Goal: Information Seeking & Learning: Learn about a topic

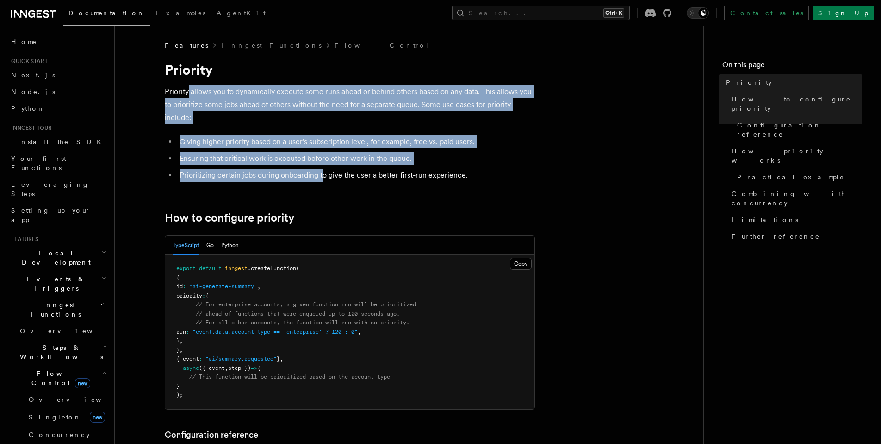
drag, startPoint x: 187, startPoint y: 92, endPoint x: 323, endPoint y: 175, distance: 159.4
click at [323, 175] on li "Prioritizing certain jobs during onboarding to give the user a better first-run…" at bounding box center [356, 175] width 358 height 13
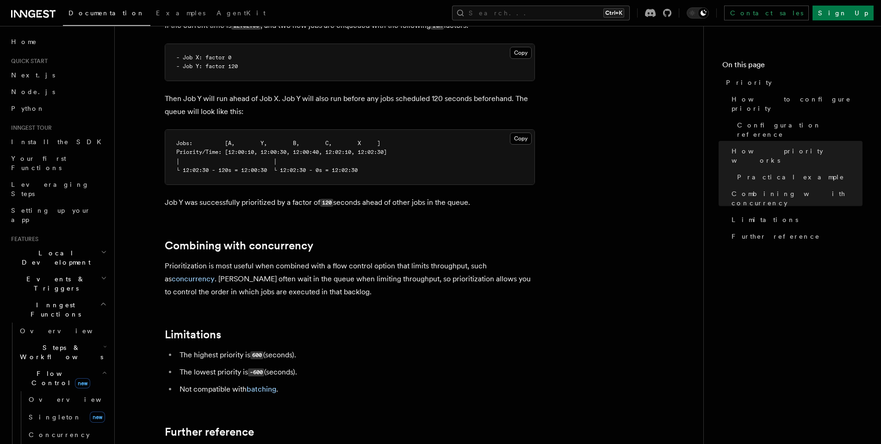
scroll to position [806, 0]
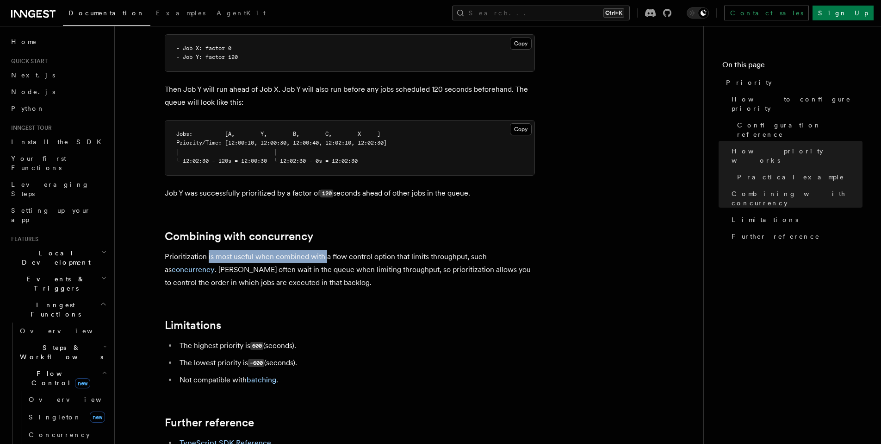
drag, startPoint x: 208, startPoint y: 245, endPoint x: 327, endPoint y: 244, distance: 119.4
click at [327, 250] on p "Prioritization is most useful when combined with a flow control option that lim…" at bounding box center [350, 269] width 370 height 39
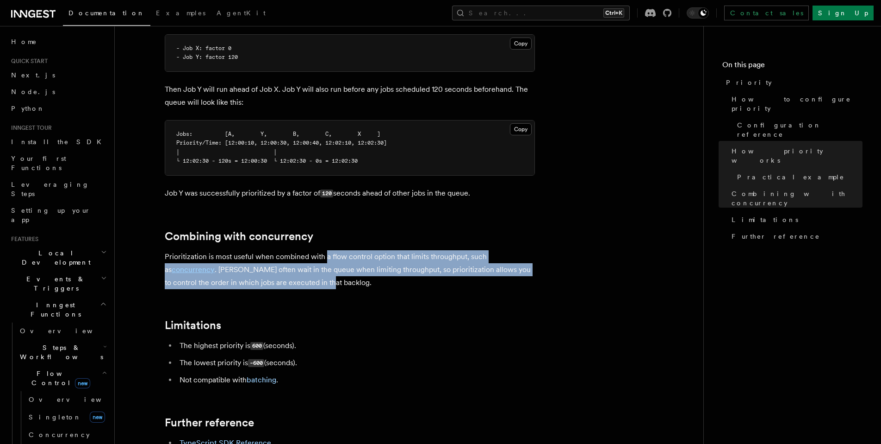
drag, startPoint x: 327, startPoint y: 244, endPoint x: 318, endPoint y: 271, distance: 28.1
click at [318, 271] on p "Prioritization is most useful when combined with a flow control option that lim…" at bounding box center [350, 269] width 370 height 39
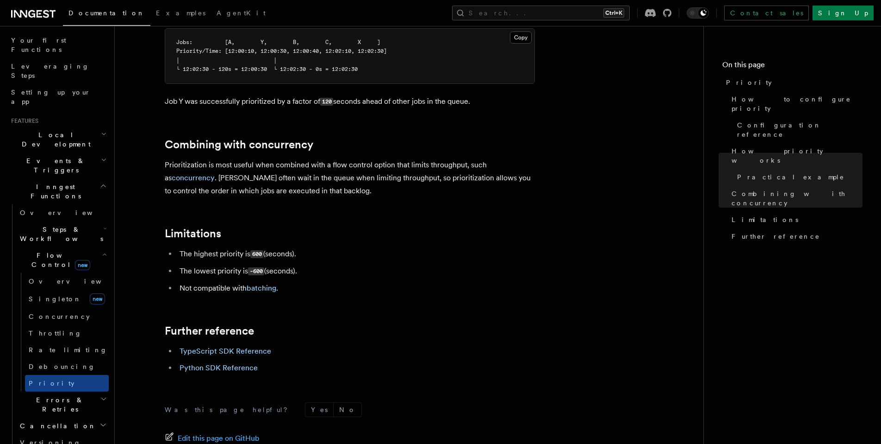
scroll to position [886, 0]
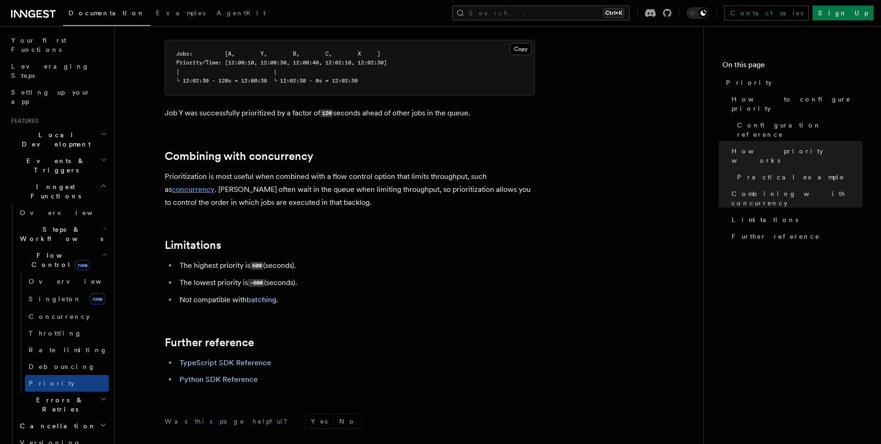
click at [181, 185] on link "concurrency" at bounding box center [193, 189] width 43 height 9
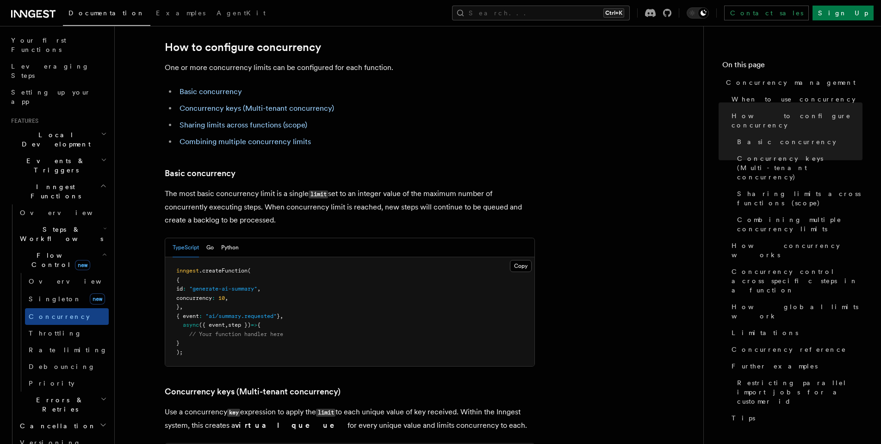
scroll to position [528, 0]
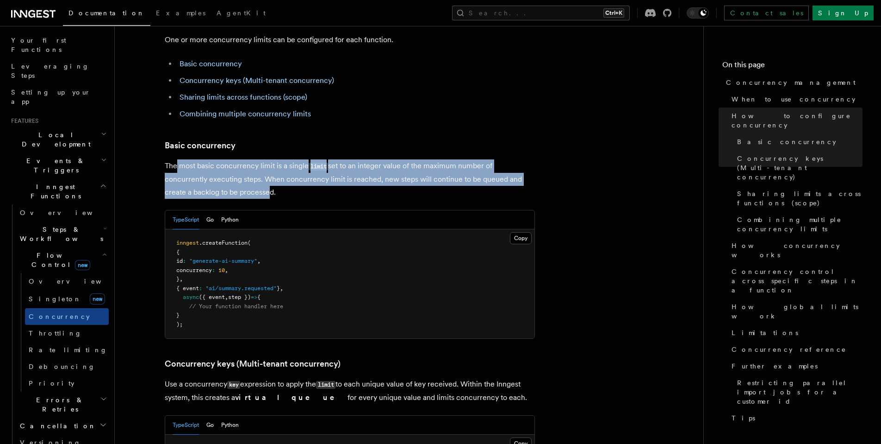
drag, startPoint x: 176, startPoint y: 128, endPoint x: 267, endPoint y: 152, distance: 94.3
click at [267, 159] on p "The most basic concurrency limit is a single limit set to an integer value of t…" at bounding box center [350, 178] width 370 height 39
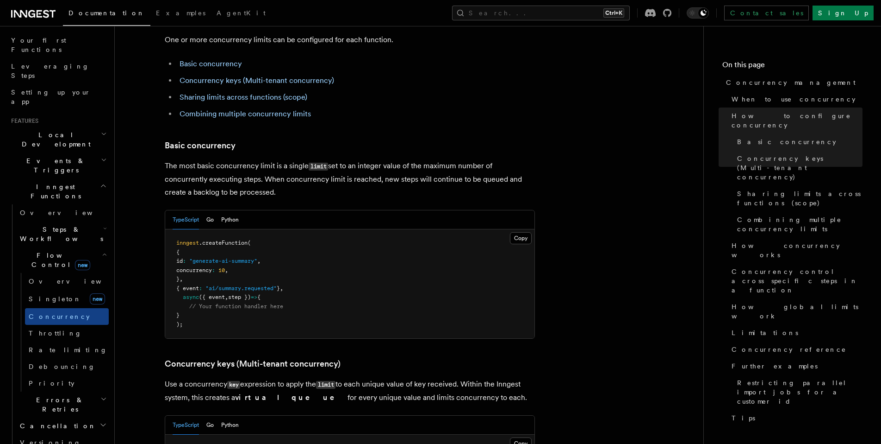
click at [293, 159] on p "The most basic concurrency limit is a single limit set to an integer value of t…" at bounding box center [350, 178] width 370 height 39
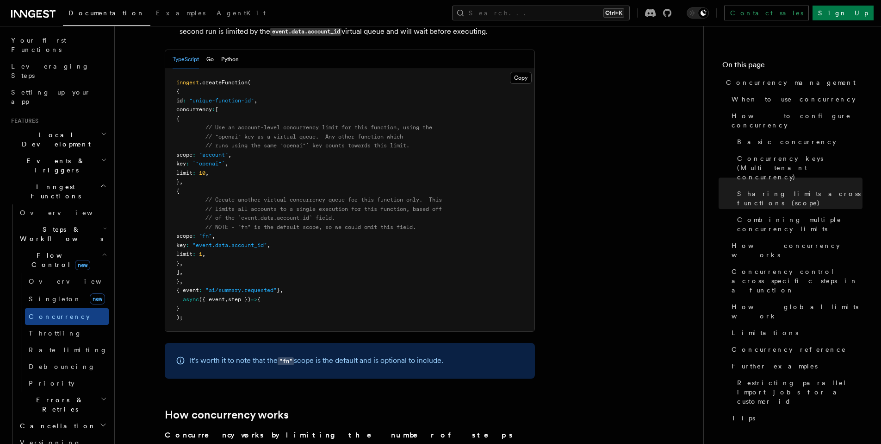
scroll to position [1639, 0]
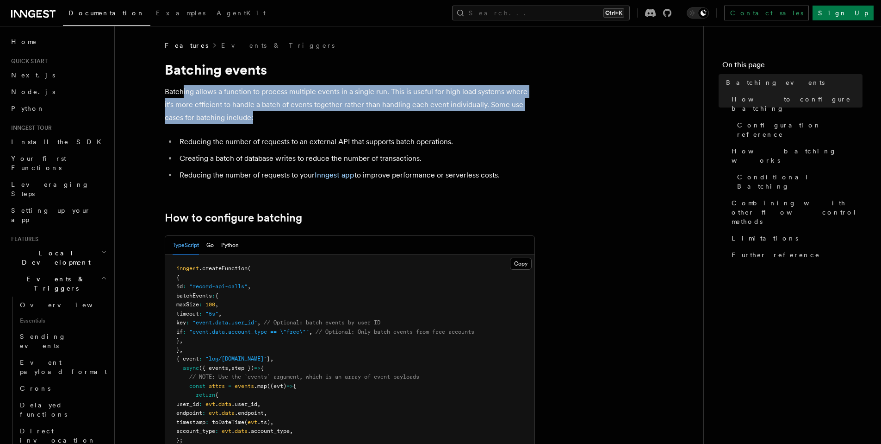
drag, startPoint x: 183, startPoint y: 92, endPoint x: 299, endPoint y: 113, distance: 117.6
click at [299, 113] on p "Batching allows a function to process multiple events in a single run. This is …" at bounding box center [350, 104] width 370 height 39
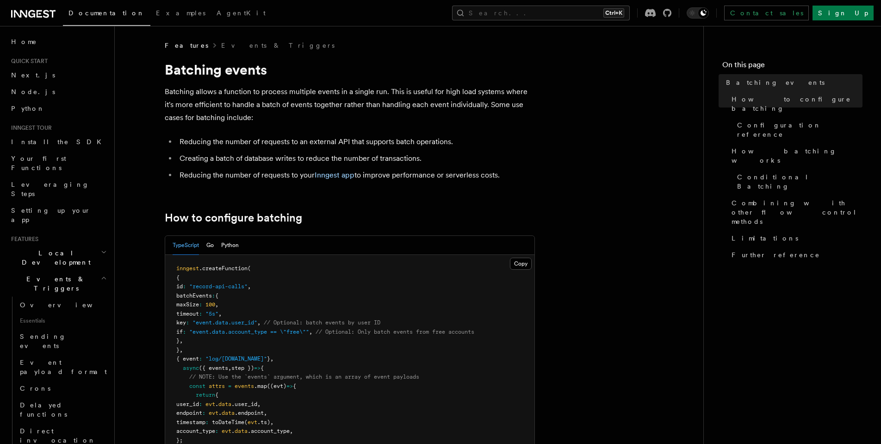
click at [402, 157] on li "Creating a batch of database writes to reduce the number of transactions." at bounding box center [356, 158] width 358 height 13
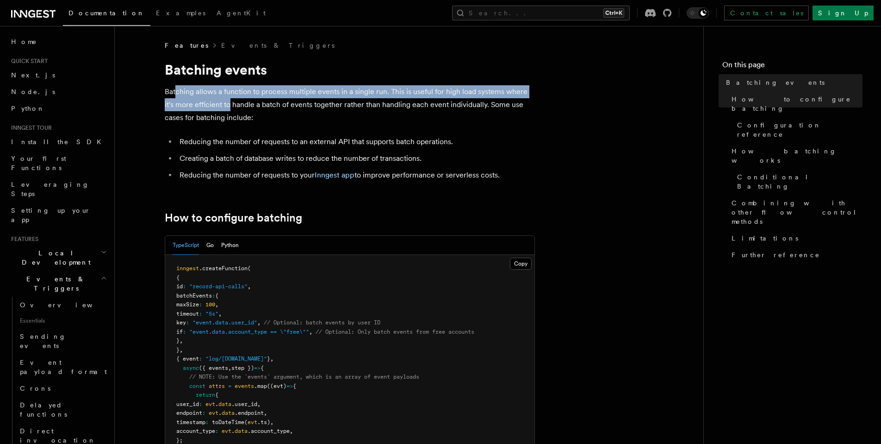
drag, startPoint x: 175, startPoint y: 92, endPoint x: 231, endPoint y: 104, distance: 56.9
click at [231, 104] on p "Batching allows a function to process multiple events in a single run. This is …" at bounding box center [350, 104] width 370 height 39
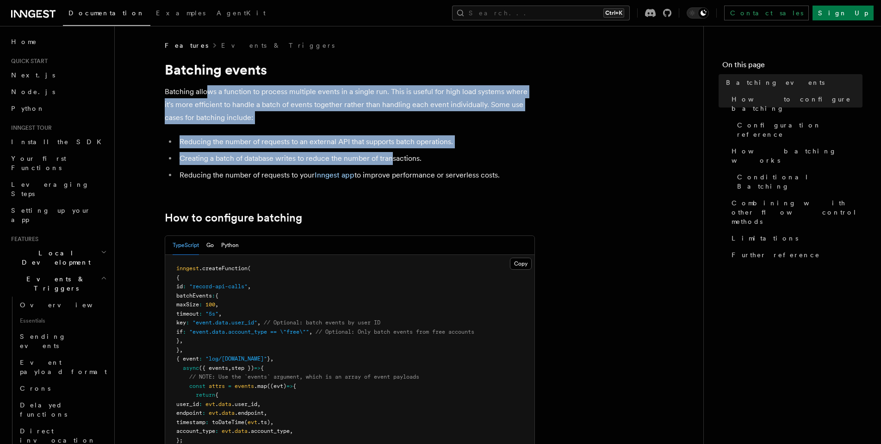
drag, startPoint x: 208, startPoint y: 92, endPoint x: 393, endPoint y: 159, distance: 196.5
click at [393, 159] on li "Creating a batch of database writes to reduce the number of transactions." at bounding box center [356, 158] width 358 height 13
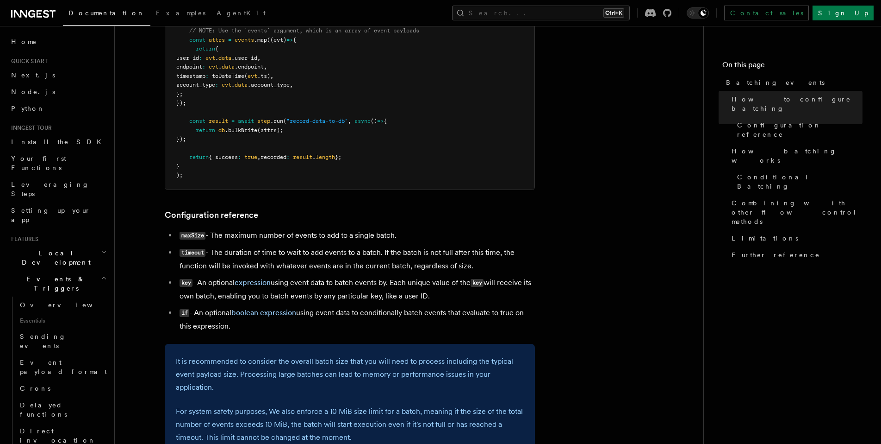
scroll to position [354, 0]
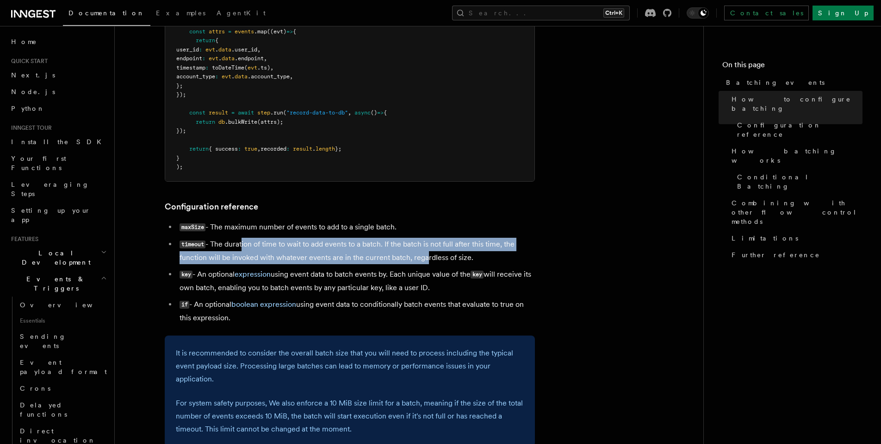
drag, startPoint x: 242, startPoint y: 244, endPoint x: 422, endPoint y: 254, distance: 180.4
click at [422, 254] on li "timeout - The duration of time to wait to add events to a batch. If the batch i…" at bounding box center [356, 251] width 358 height 26
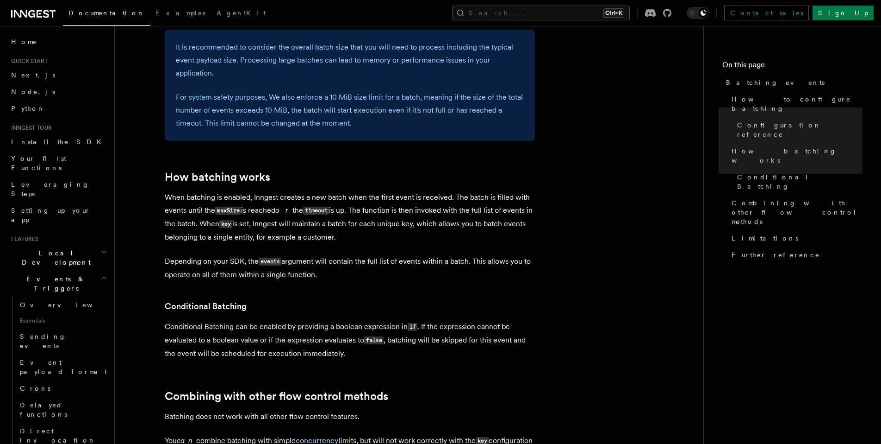
scroll to position [688, 0]
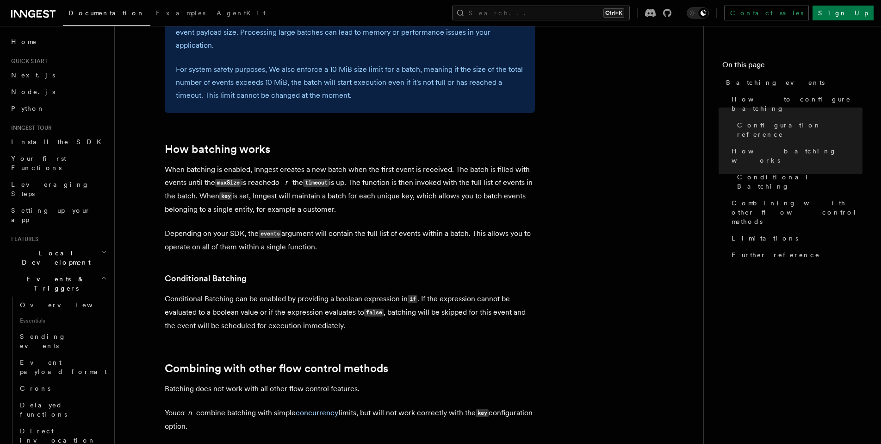
click at [422, 254] on article "Features Events & Triggers Batching events Batching allows a function to proces…" at bounding box center [409, 67] width 559 height 1428
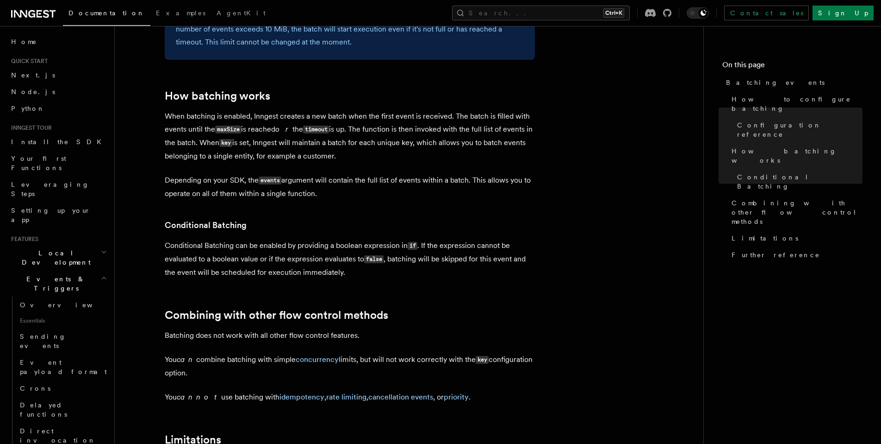
scroll to position [743, 0]
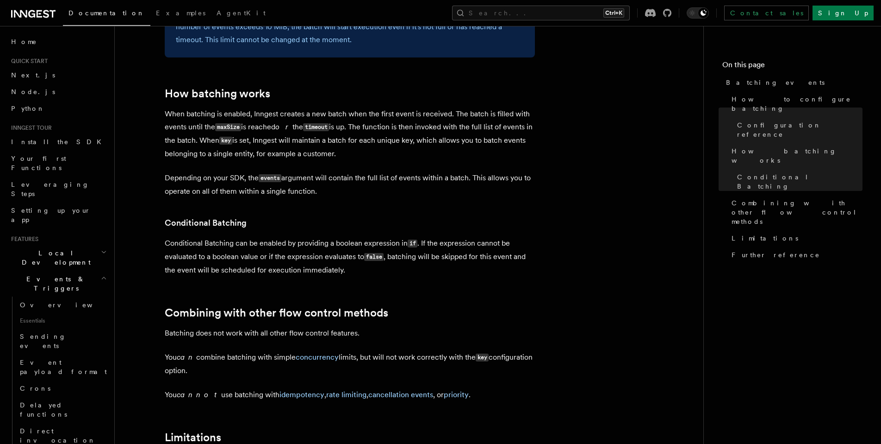
click at [266, 280] on article "Features Events & Triggers Batching events Batching allows a function to proces…" at bounding box center [409, 12] width 559 height 1428
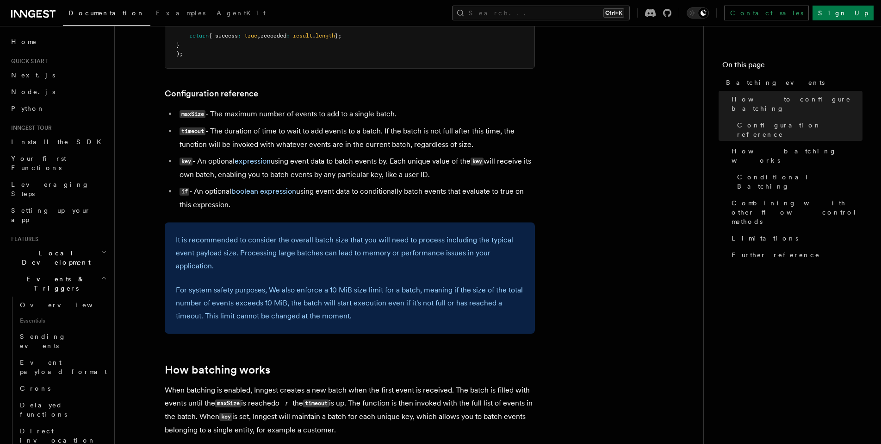
scroll to position [472, 0]
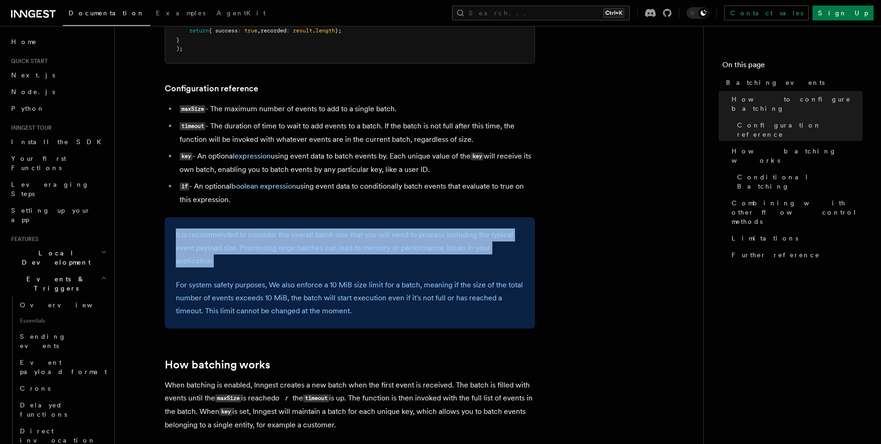
drag, startPoint x: 177, startPoint y: 235, endPoint x: 236, endPoint y: 259, distance: 63.8
click at [236, 259] on p "It is recommended to consider the overall batch size that you will need to proc…" at bounding box center [350, 247] width 348 height 39
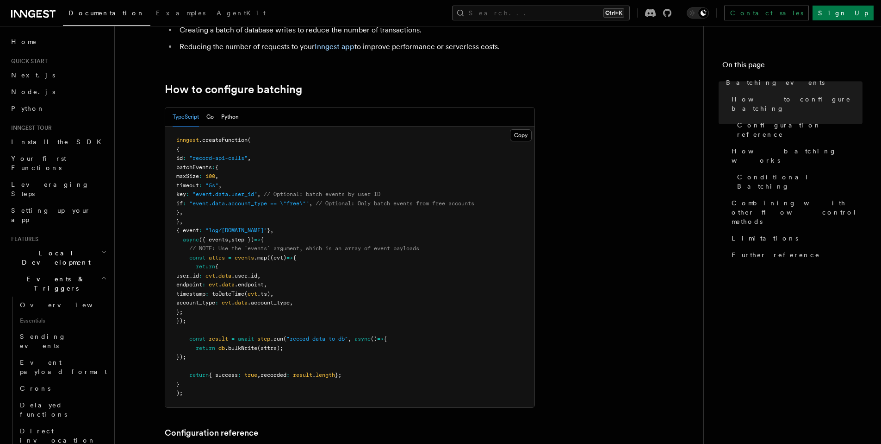
scroll to position [118, 0]
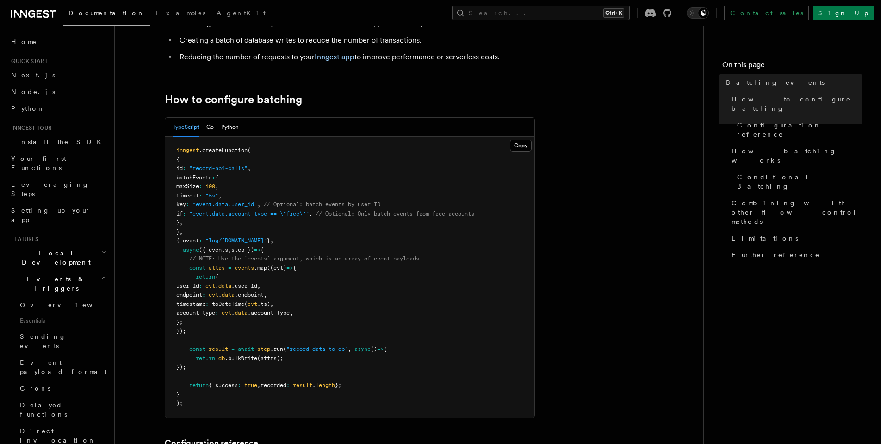
click at [399, 251] on pre "inngest .createFunction ( { id : "record-api-calls" , batchEvents : { maxSize :…" at bounding box center [349, 277] width 369 height 281
drag, startPoint x: 241, startPoint y: 257, endPoint x: 241, endPoint y: 395, distance: 138.0
click at [241, 395] on pre "inngest .createFunction ( { id : "record-api-calls" , batchEvents : { maxSize :…" at bounding box center [349, 277] width 369 height 281
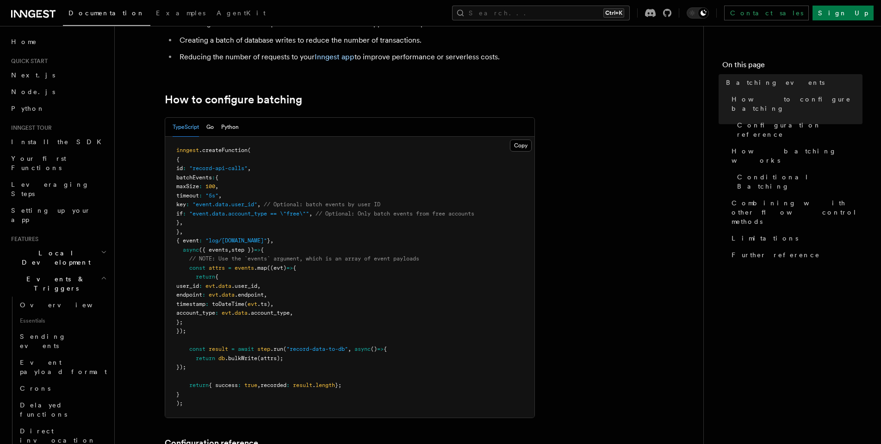
click at [241, 395] on pre "inngest .createFunction ( { id : "record-api-calls" , batchEvents : { maxSize :…" at bounding box center [349, 277] width 369 height 281
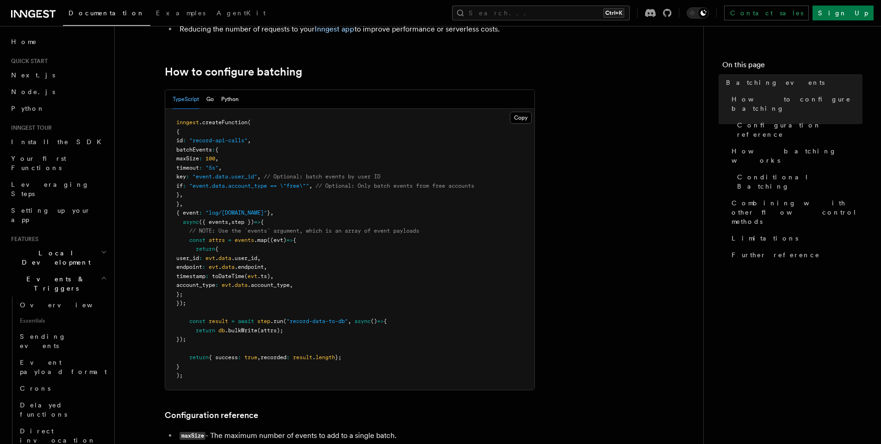
click at [391, 349] on pre "inngest .createFunction ( { id : "record-api-calls" , batchEvents : { maxSize :…" at bounding box center [349, 249] width 369 height 281
click at [415, 294] on pre "inngest .createFunction ( { id : "record-api-calls" , batchEvents : { maxSize :…" at bounding box center [349, 249] width 369 height 281
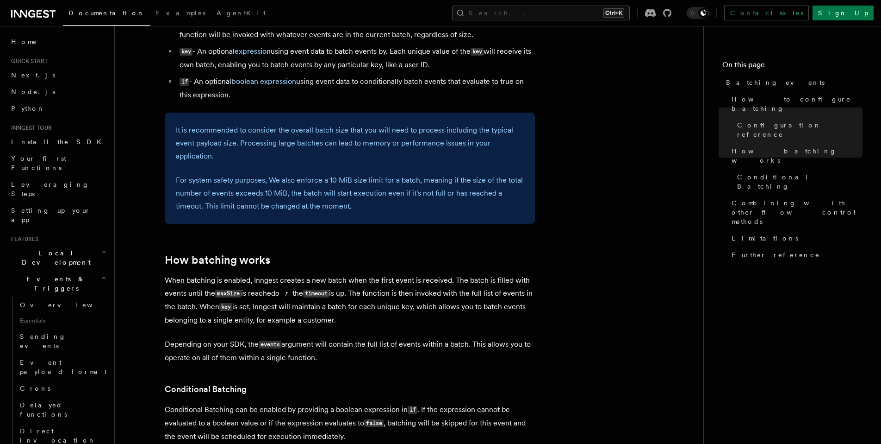
scroll to position [583, 0]
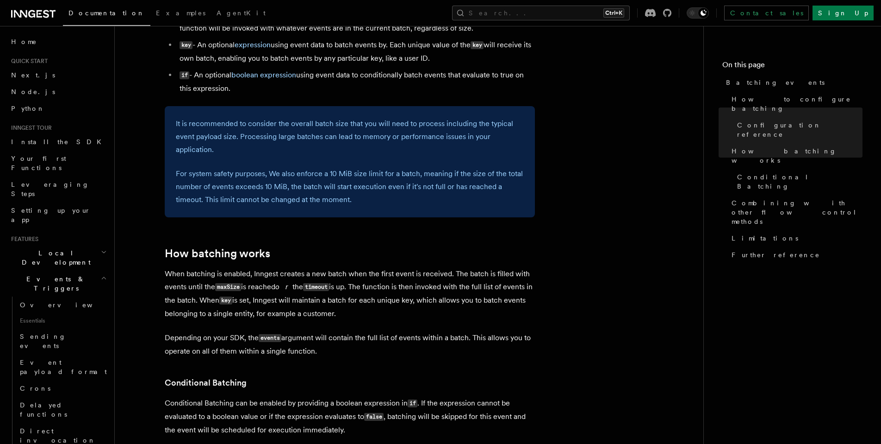
click at [357, 262] on article "Features Events & Triggers Batching events Batching allows a function to proces…" at bounding box center [409, 171] width 559 height 1428
drag, startPoint x: 357, startPoint y: 262, endPoint x: 353, endPoint y: 257, distance: 5.9
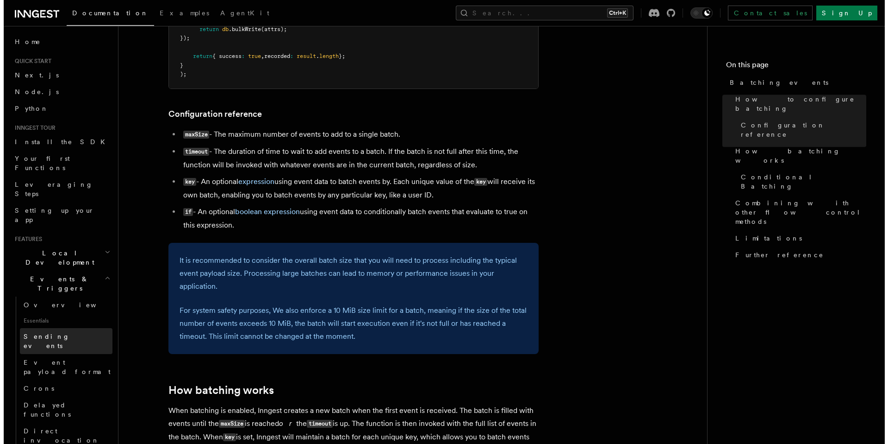
scroll to position [444, 0]
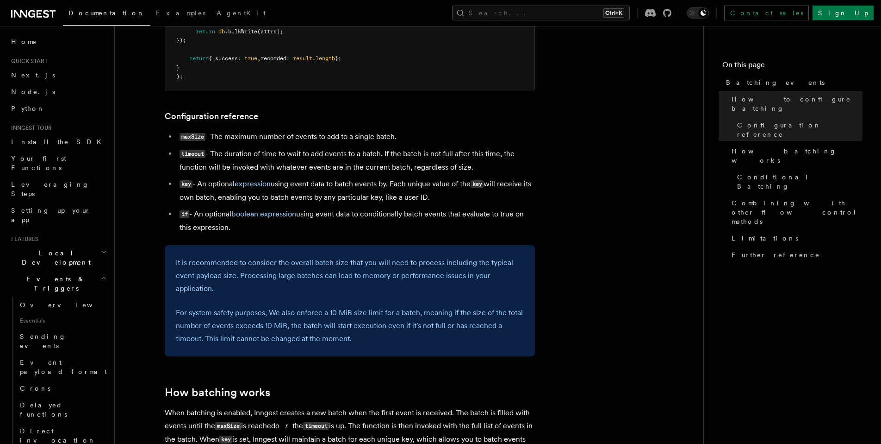
click at [396, 190] on li "key - An optional expression using event data to batch events by. Each unique v…" at bounding box center [356, 190] width 358 height 26
click at [581, 16] on button "Search... Ctrl+K" at bounding box center [541, 13] width 178 height 15
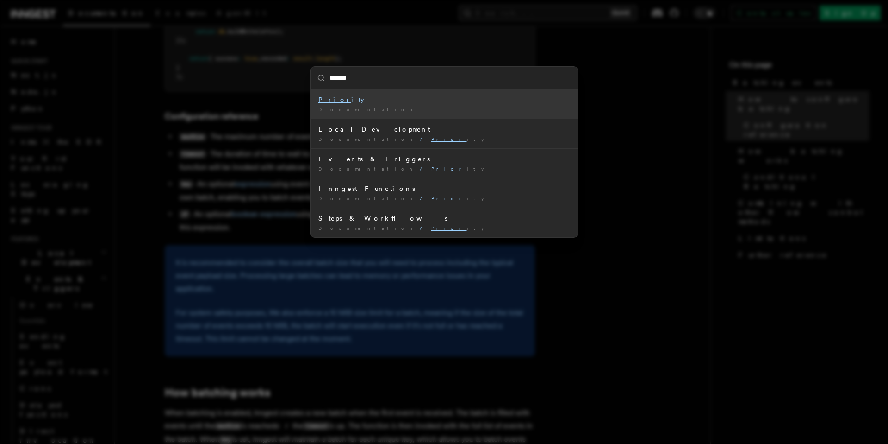
type input "********"
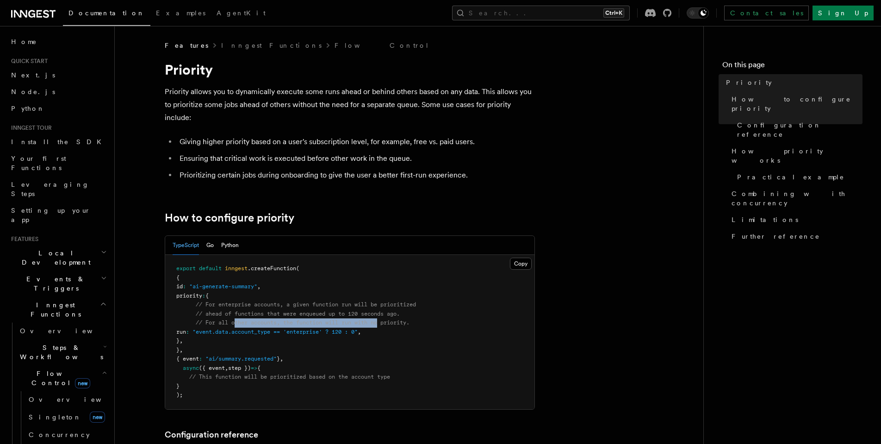
drag, startPoint x: 238, startPoint y: 325, endPoint x: 381, endPoint y: 325, distance: 144.0
click at [381, 325] on pre "export default inngest .createFunction ( { id : "ai-generate-summary" , priorit…" at bounding box center [349, 332] width 369 height 154
click at [300, 313] on span "// ahead of functions that were enqueued up to 120 seconds ago." at bounding box center [298, 313] width 204 height 6
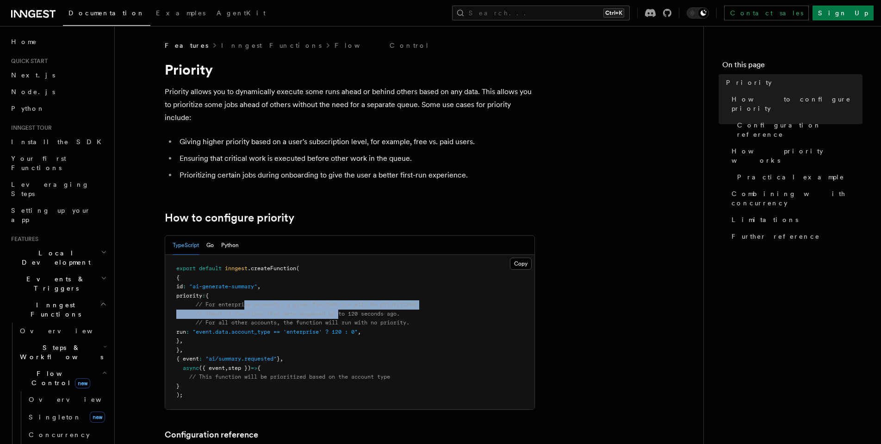
drag, startPoint x: 245, startPoint y: 302, endPoint x: 342, endPoint y: 315, distance: 97.7
click at [342, 315] on code "export default inngest .createFunction ( { id : "ai-generate-summary" , priorit…" at bounding box center [296, 331] width 240 height 133
click at [463, 172] on li "Prioritizing certain jobs during onboarding to give the user a better first-run…" at bounding box center [356, 175] width 358 height 13
